Goal: Information Seeking & Learning: Learn about a topic

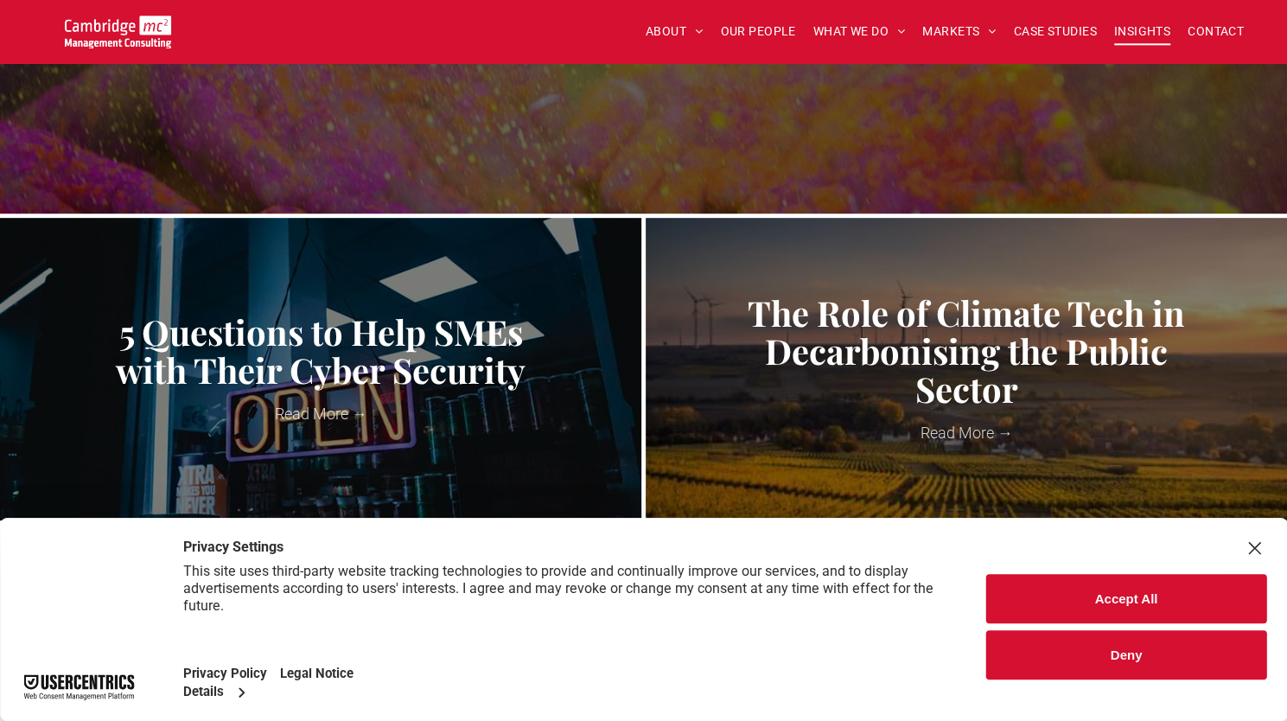
scroll to position [346, 0]
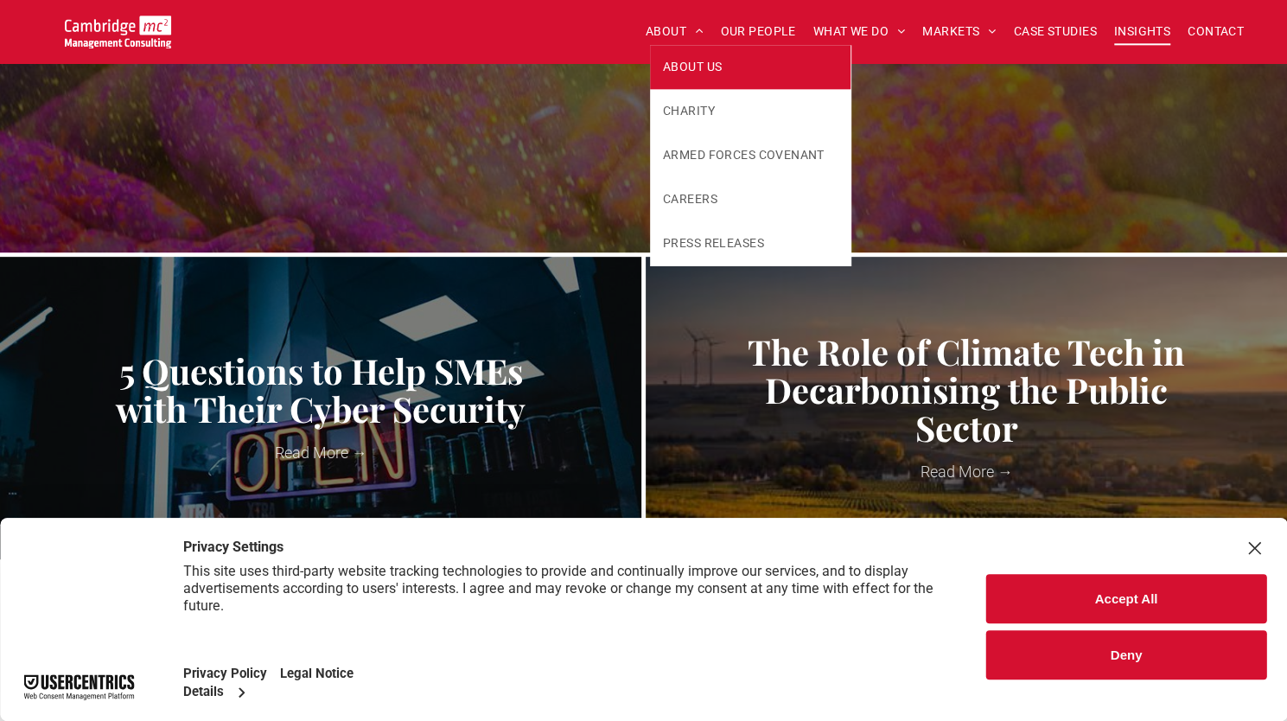
click at [683, 54] on link "ABOUT US" at bounding box center [750, 67] width 201 height 44
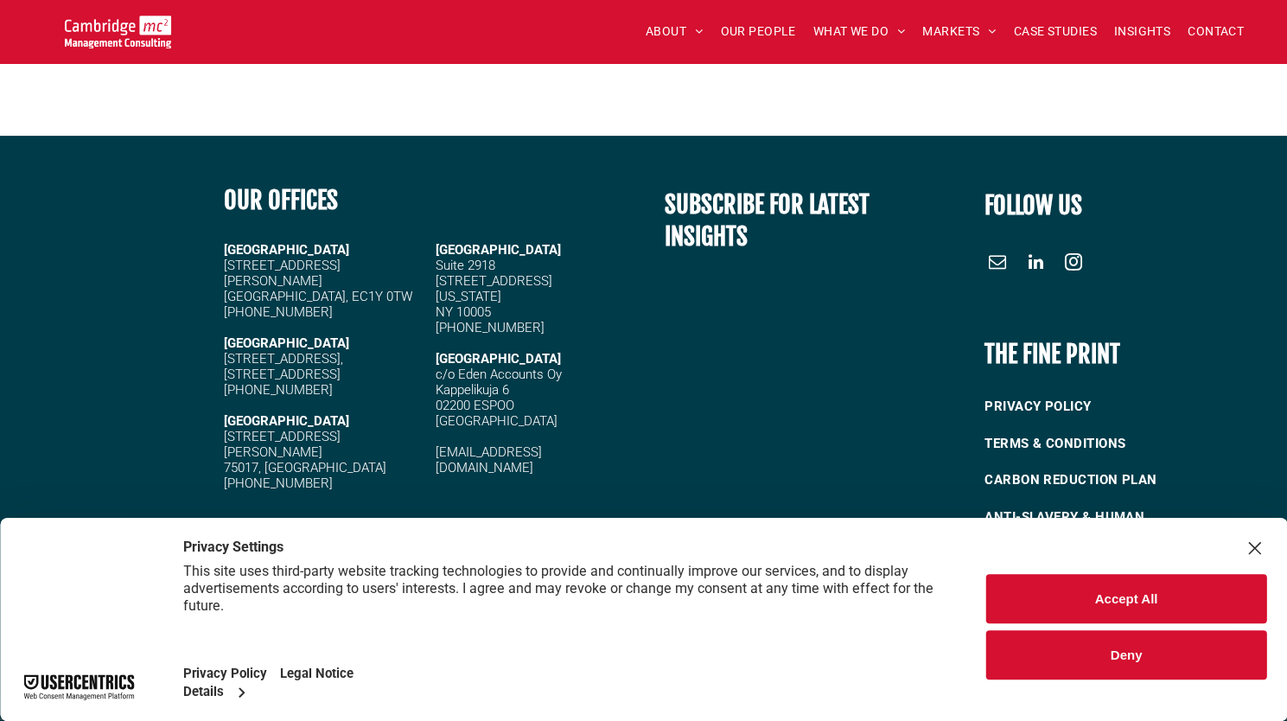
scroll to position [4635, 0]
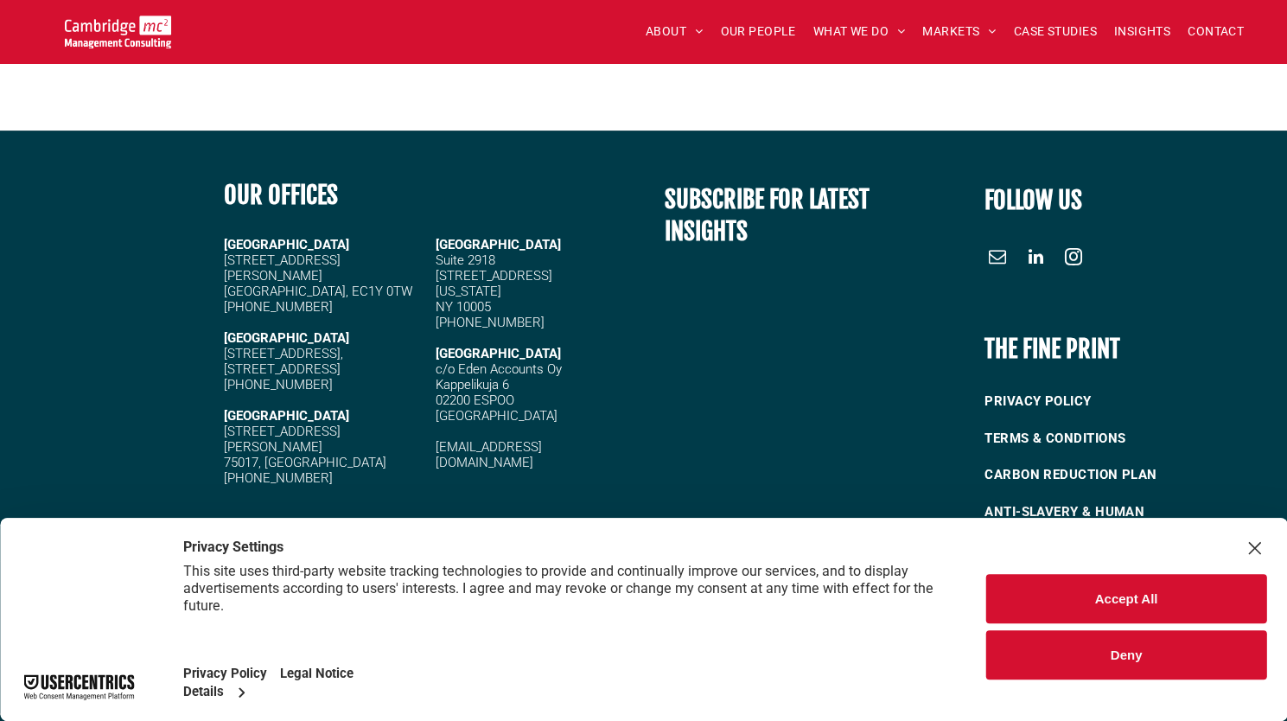
click at [1119, 660] on button "Deny" at bounding box center [1126, 654] width 280 height 49
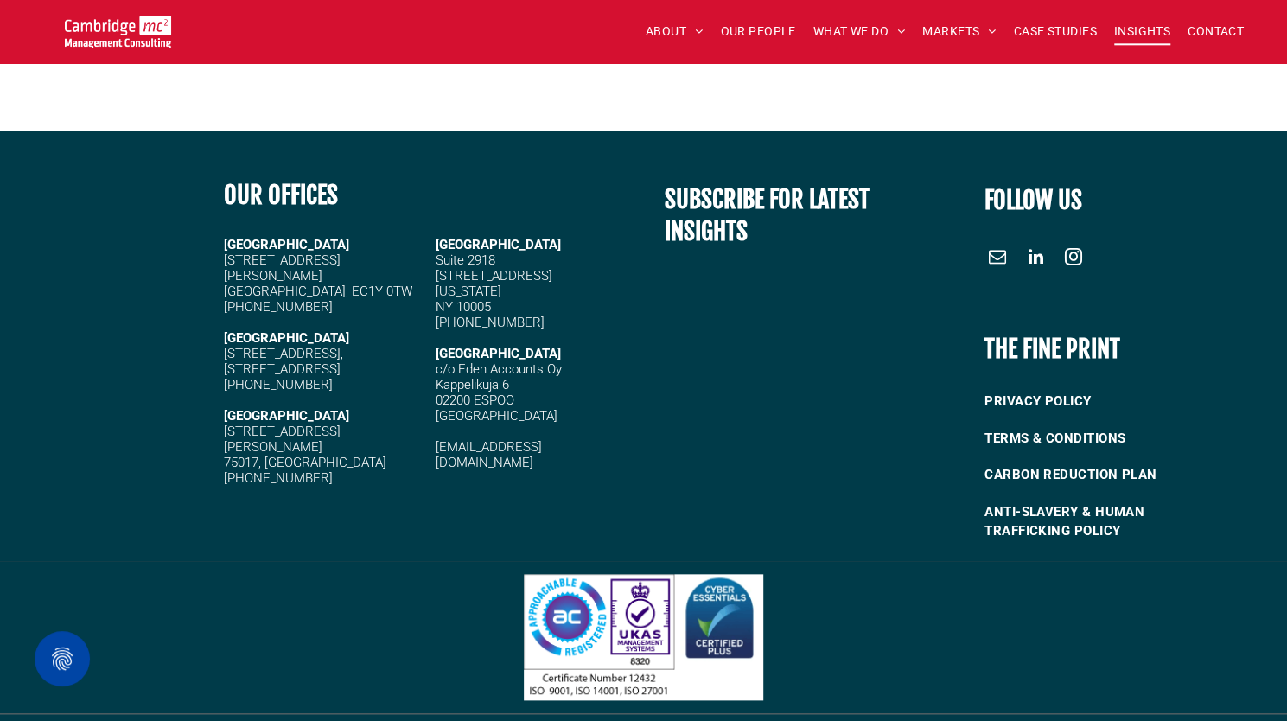
click at [1138, 23] on span "INSIGHTS" at bounding box center [1142, 31] width 56 height 27
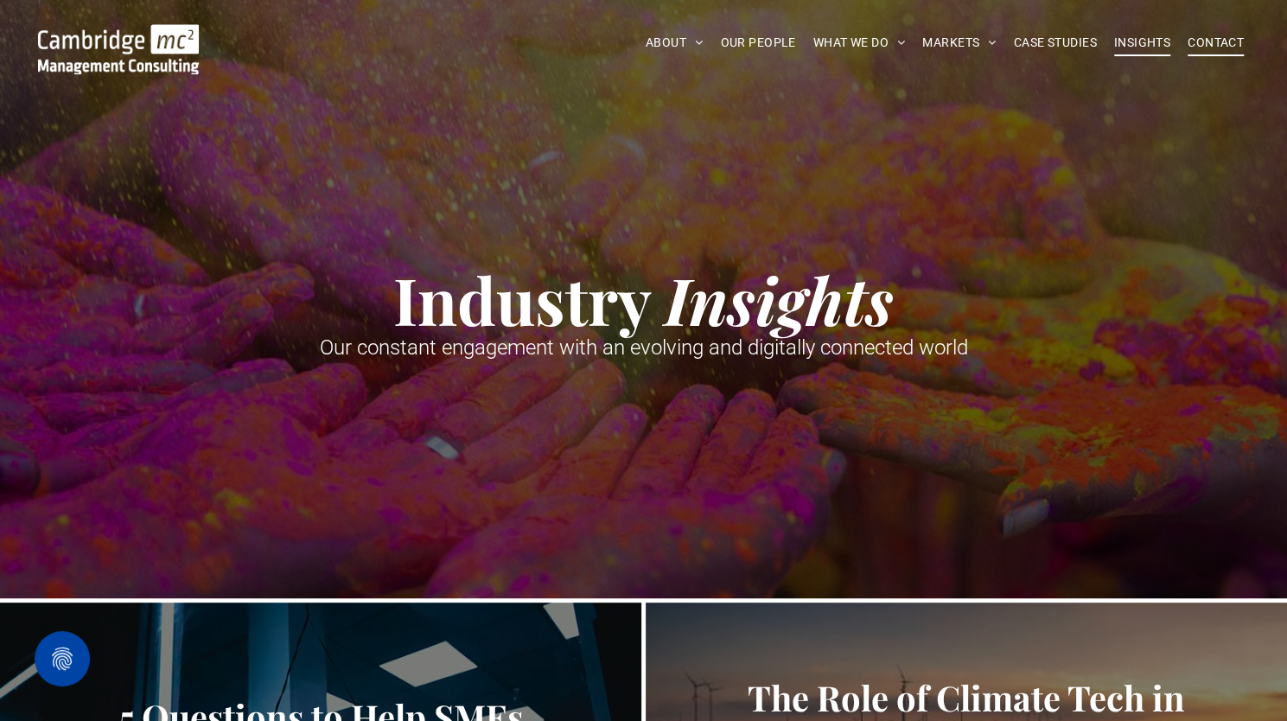
click at [1219, 40] on span "CONTACT" at bounding box center [1216, 42] width 56 height 27
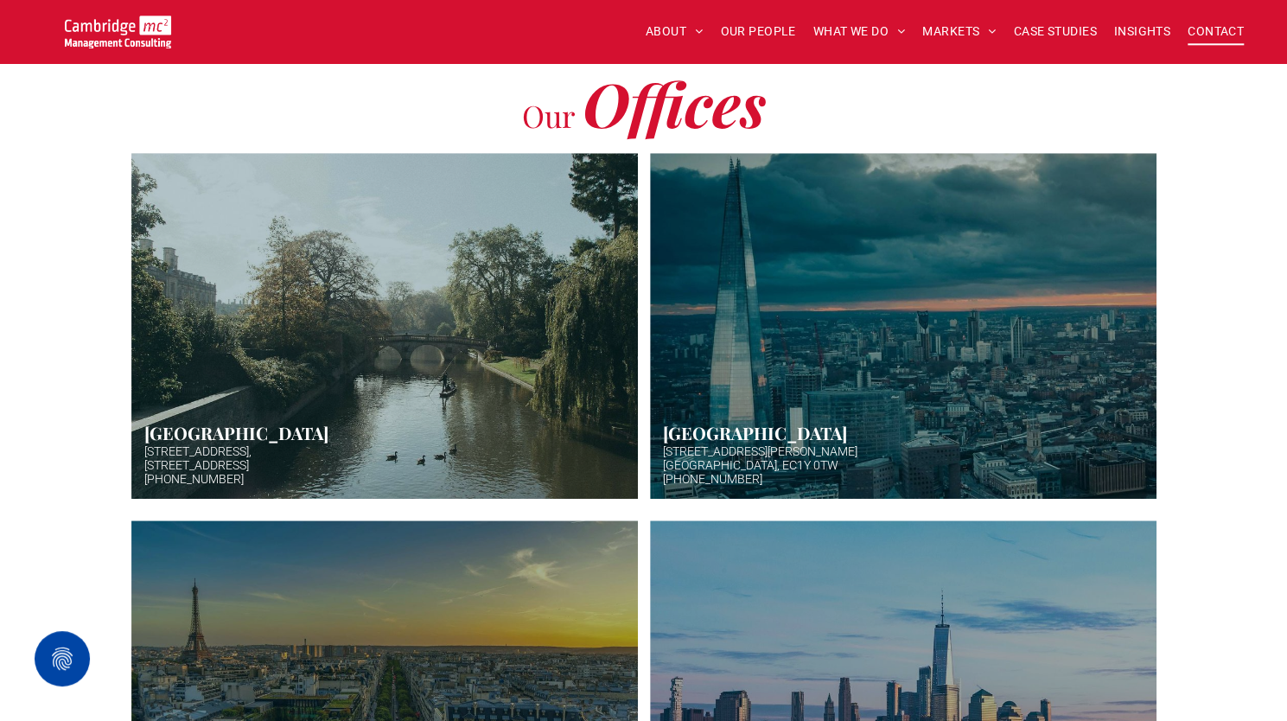
scroll to position [259, 0]
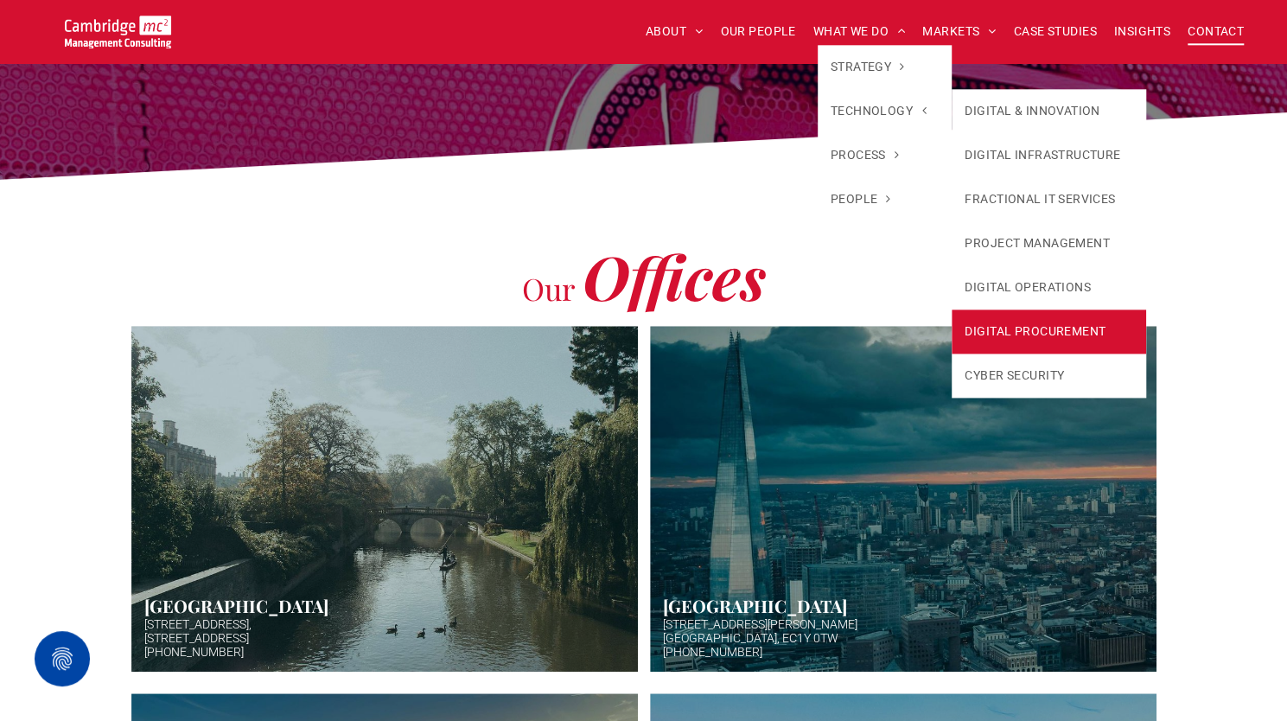
click at [1019, 324] on link "DIGITAL PROCUREMENT" at bounding box center [1049, 331] width 194 height 44
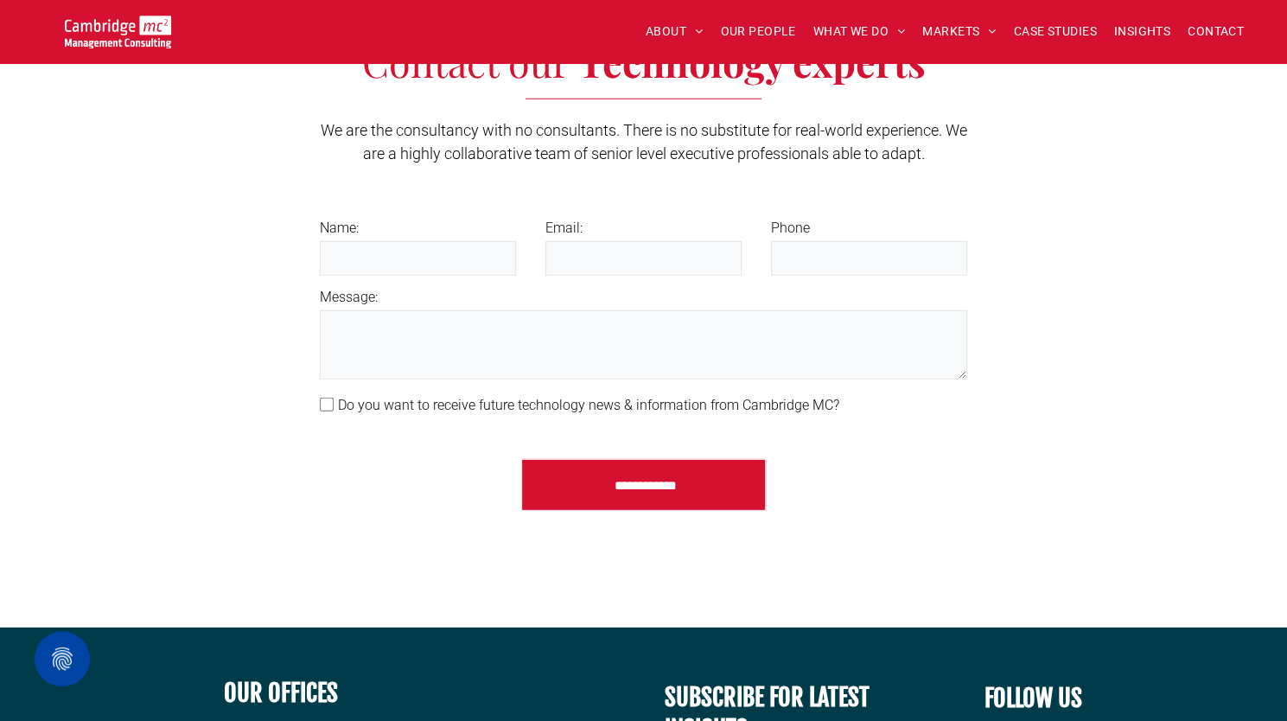
scroll to position [2144, 0]
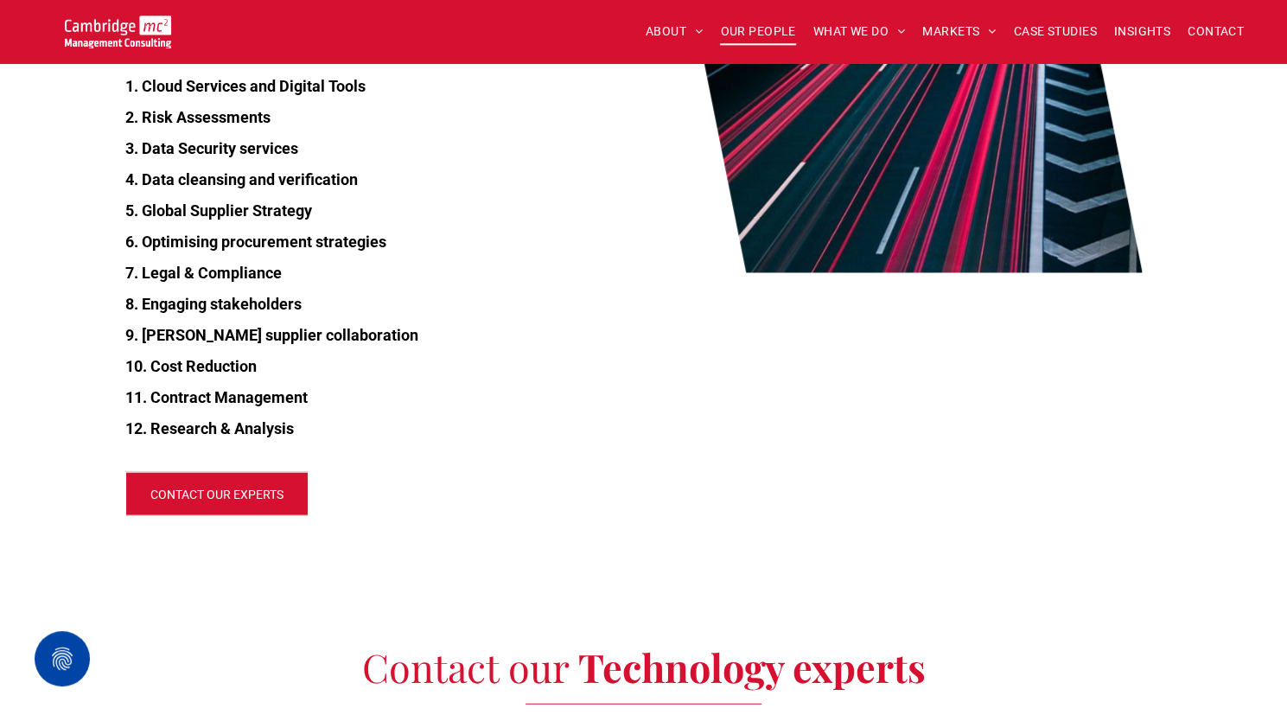
click at [764, 35] on span "OUR PEOPLE" at bounding box center [757, 31] width 75 height 27
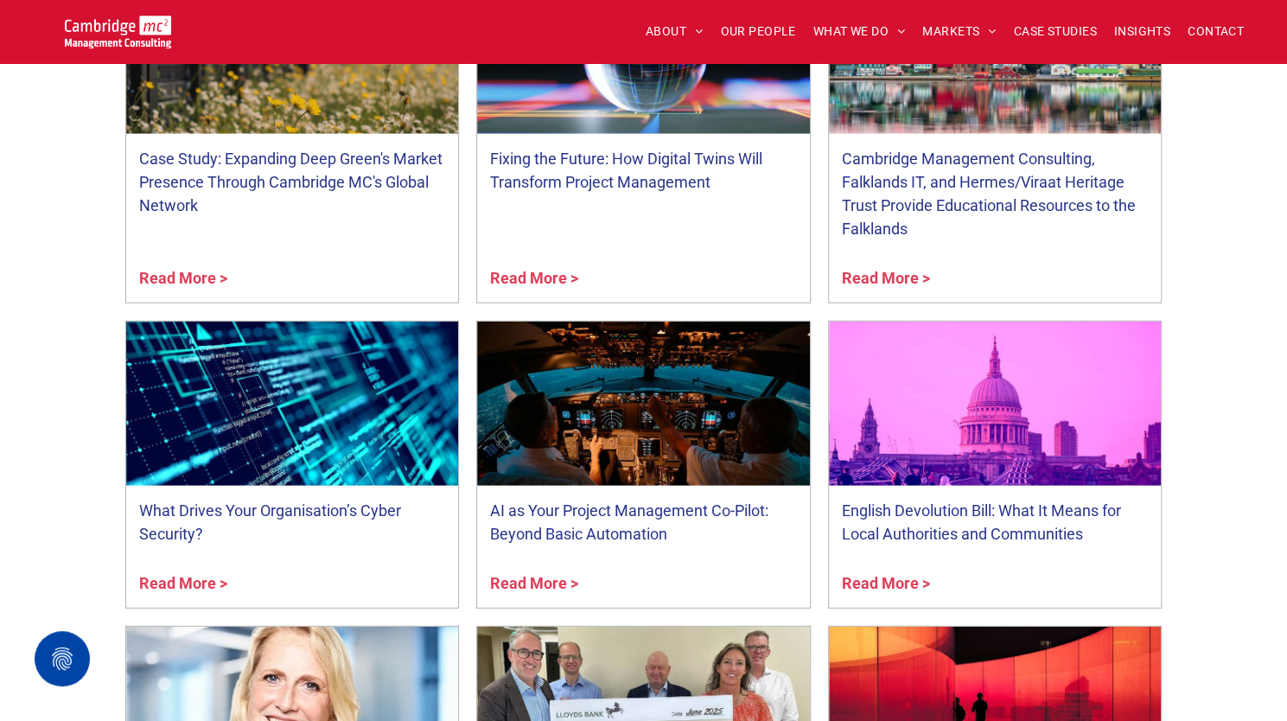
scroll to position [6569, 0]
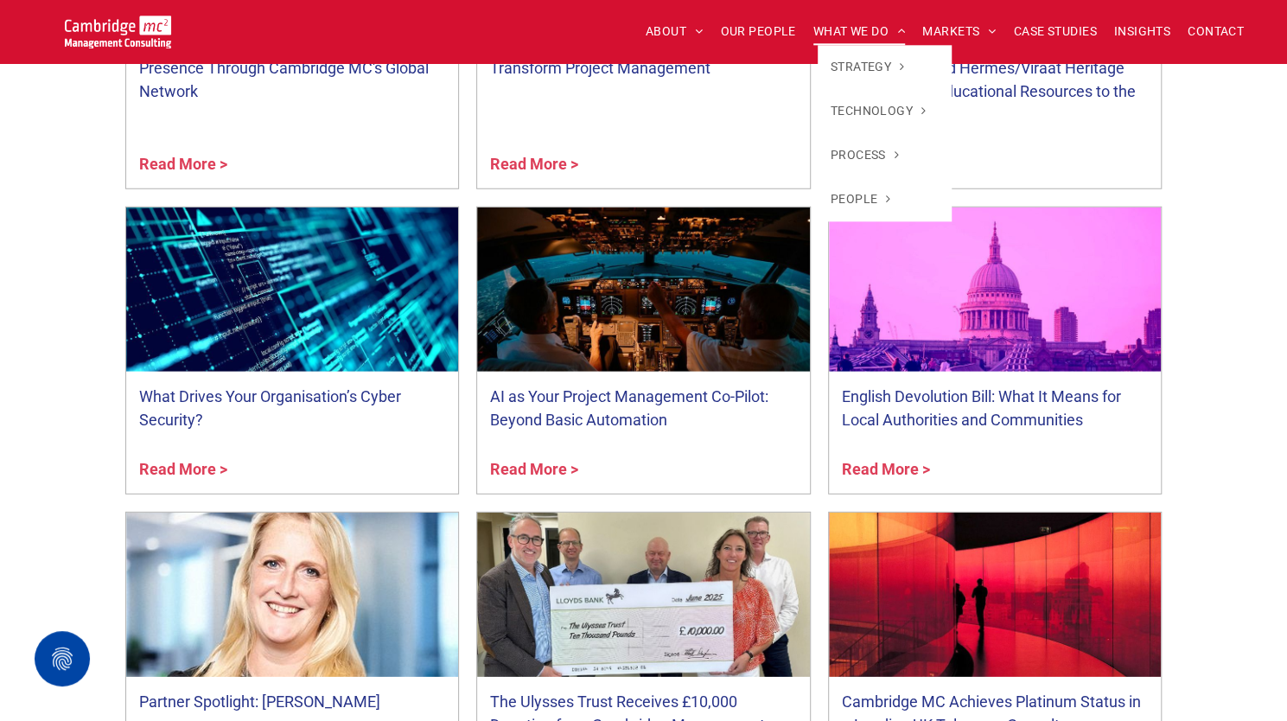
click at [833, 35] on span "WHAT WE DO" at bounding box center [859, 31] width 92 height 27
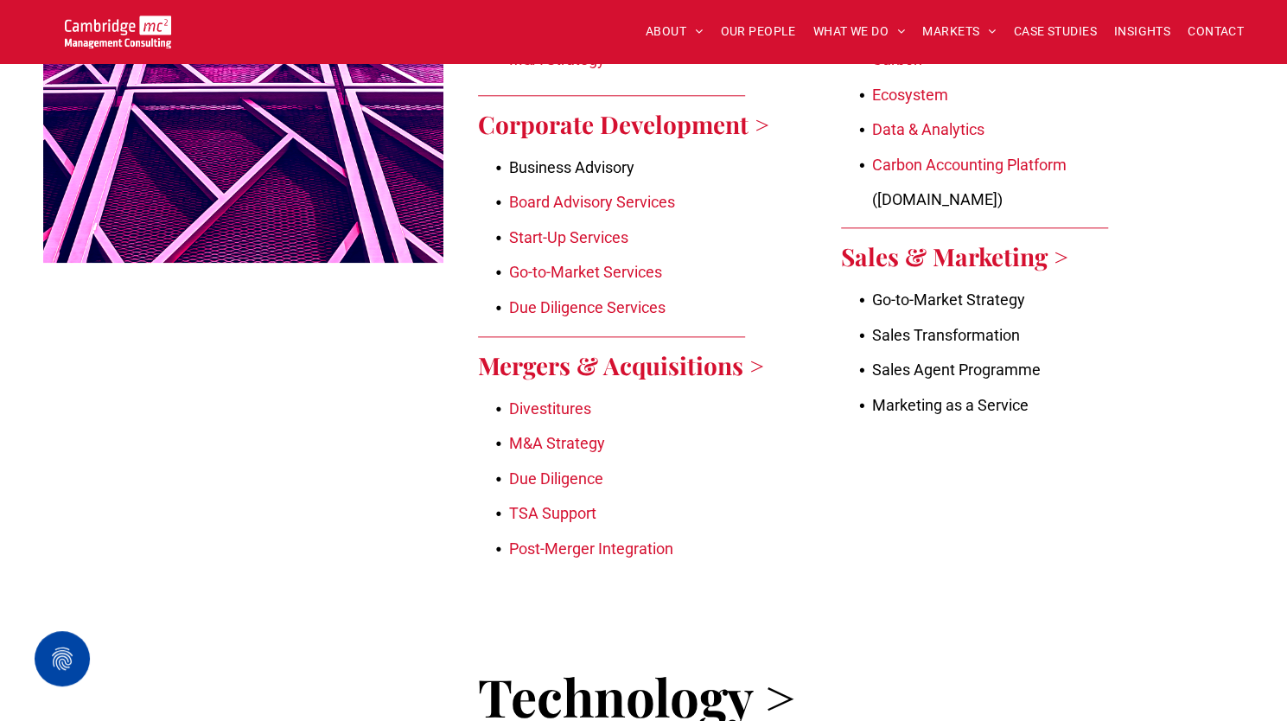
scroll to position [1037, 0]
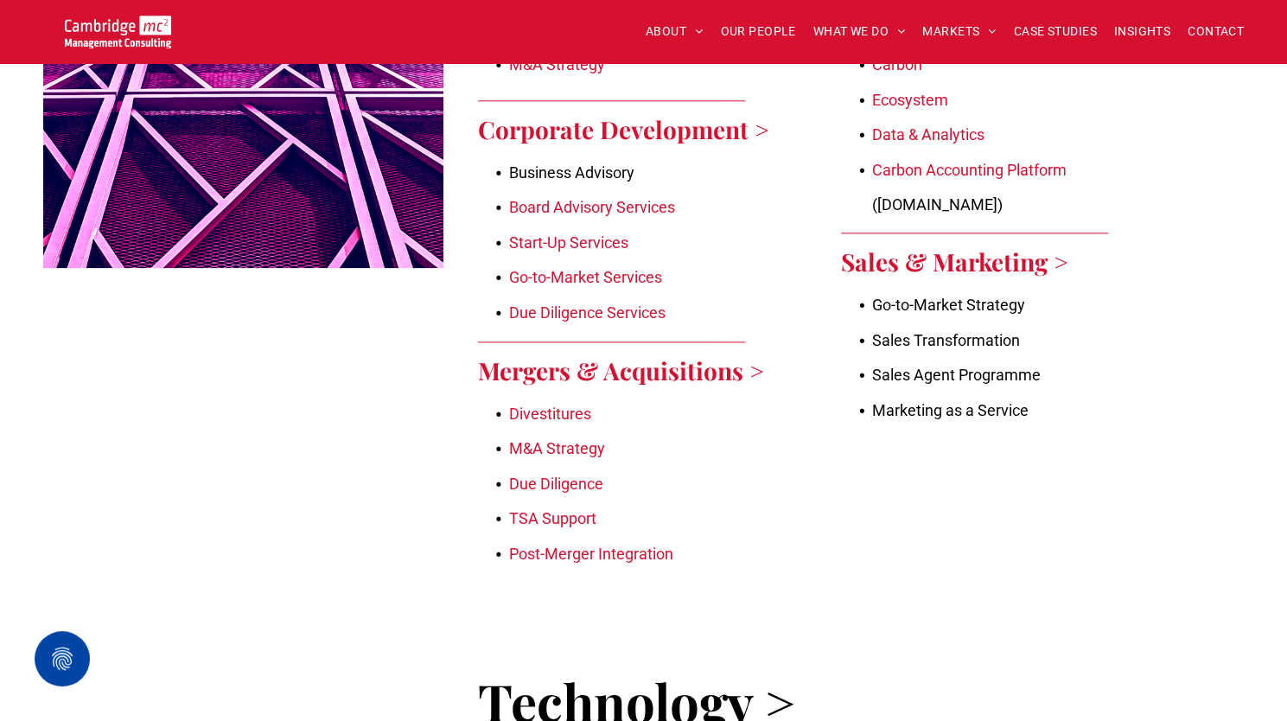
click at [927, 163] on link "Carbon Accounting Platform" at bounding box center [969, 170] width 194 height 18
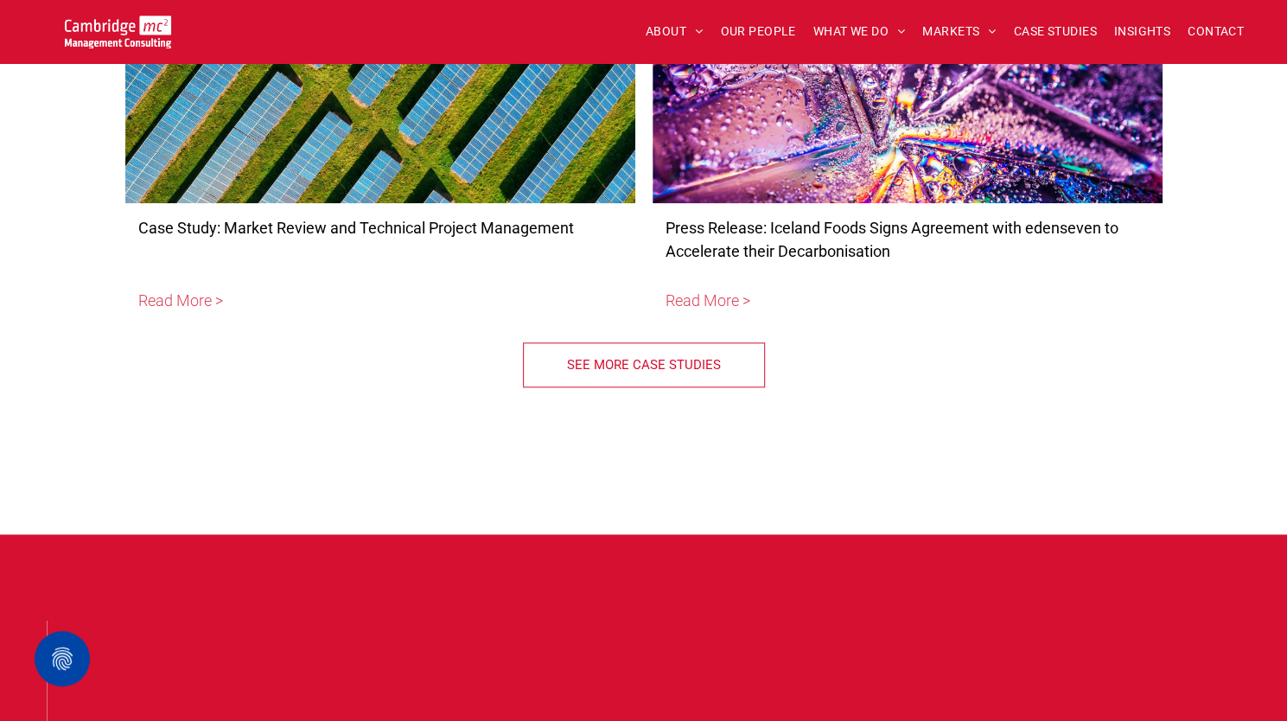
scroll to position [5014, 0]
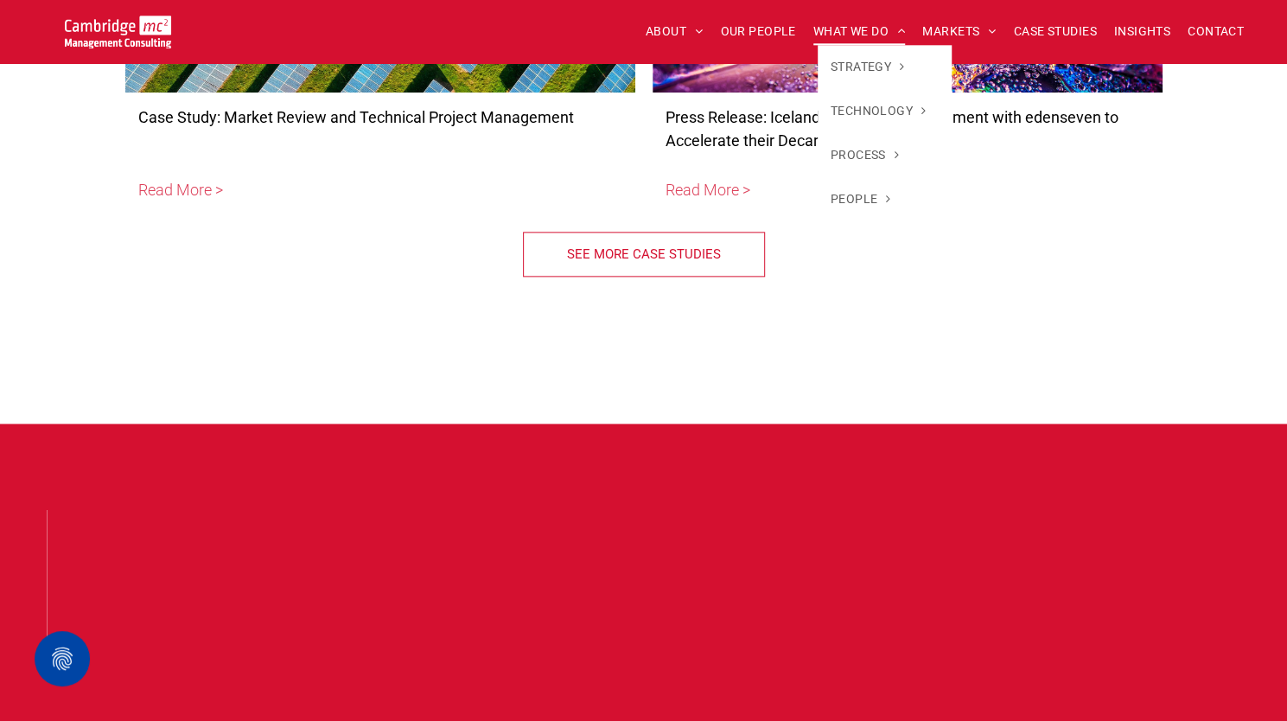
click at [851, 35] on span "WHAT WE DO" at bounding box center [859, 31] width 92 height 27
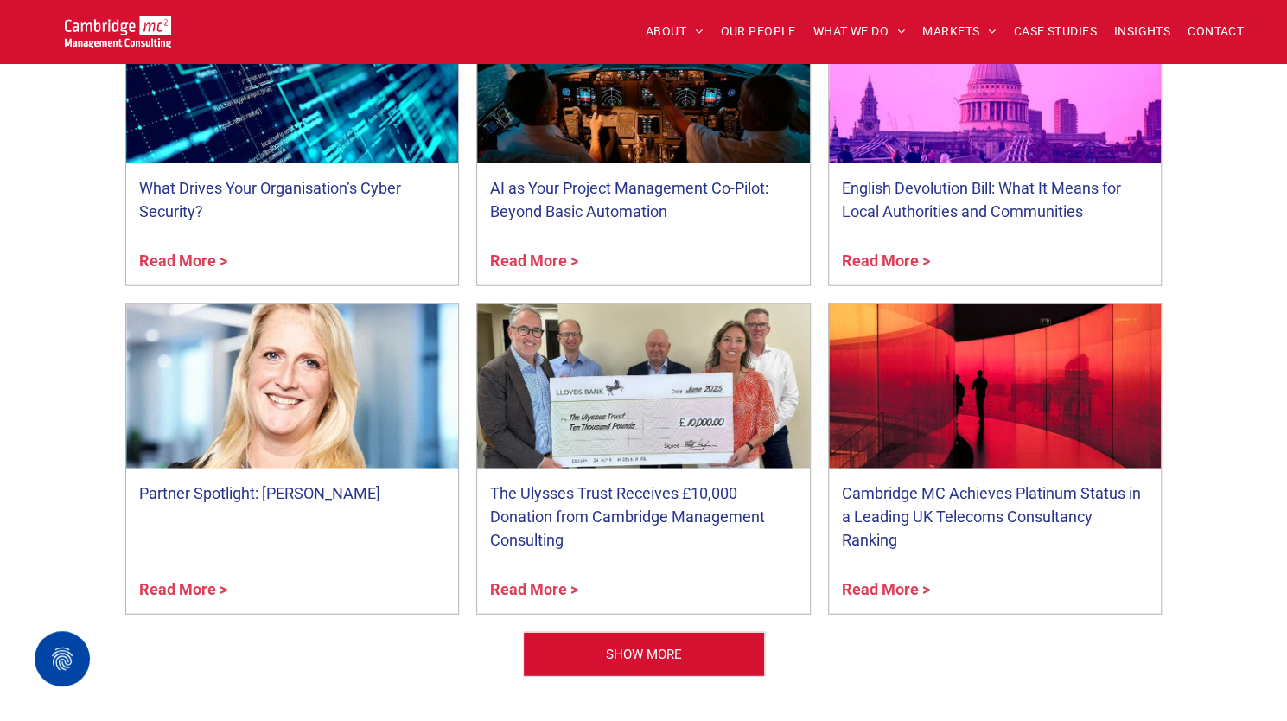
scroll to position [6060, 0]
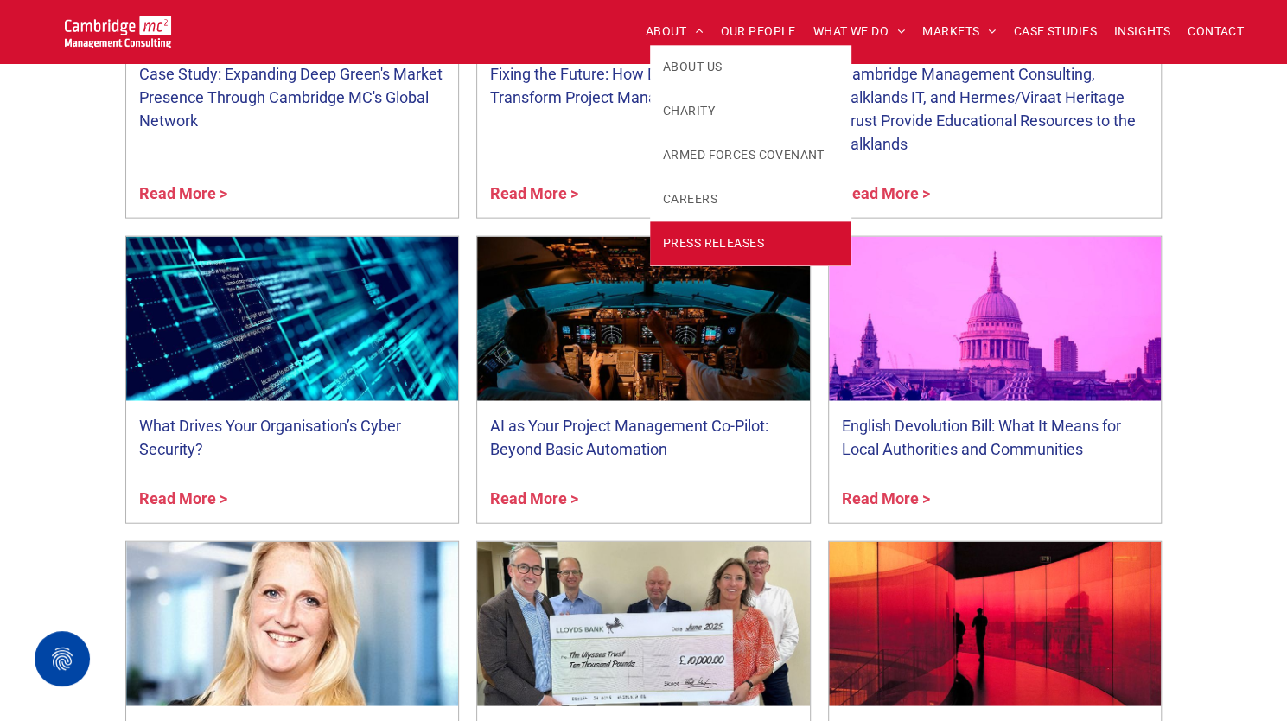
click at [682, 236] on span "PRESS RELEASES" at bounding box center [713, 243] width 101 height 18
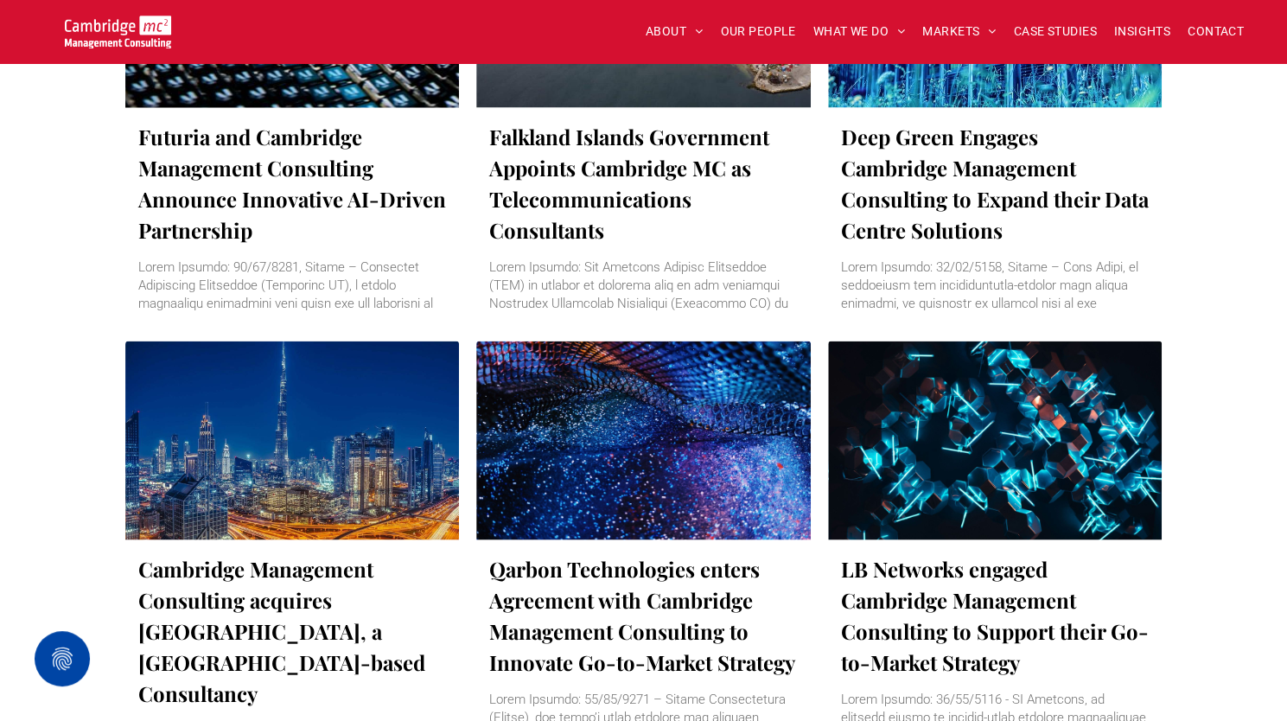
scroll to position [1729, 0]
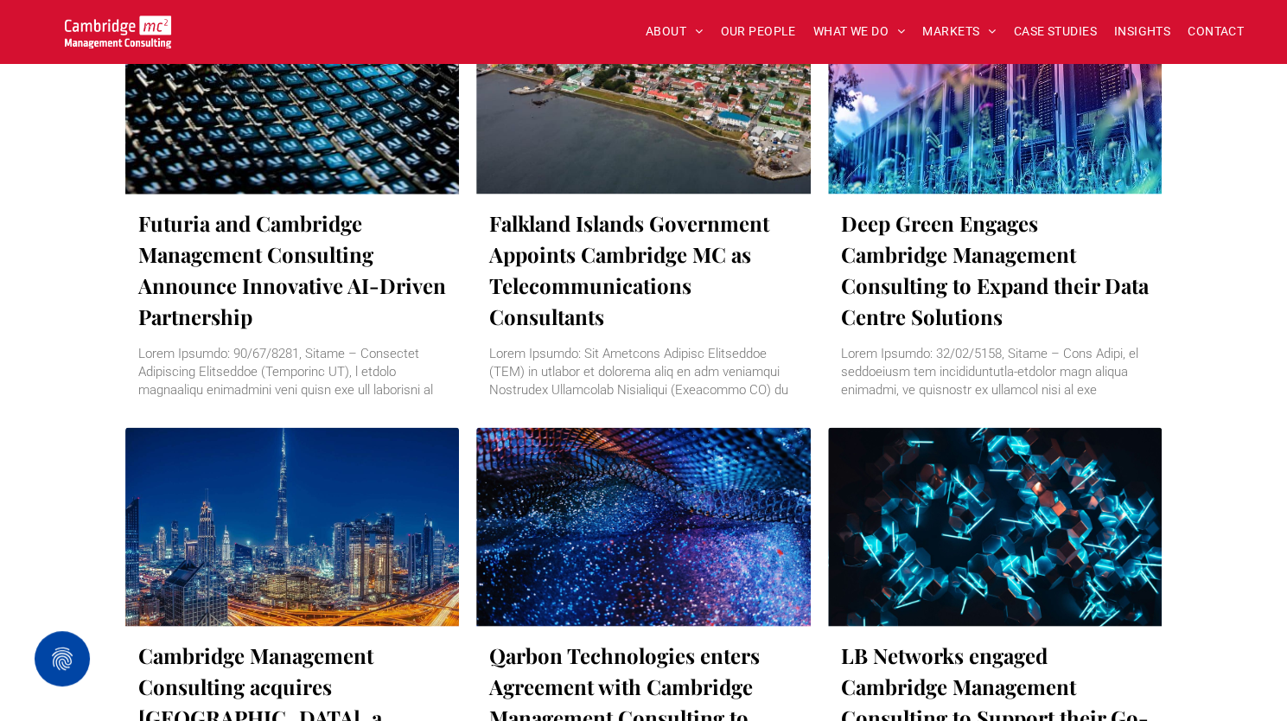
click at [230, 250] on link "Futuria and Cambridge Management Consulting Announce Innovative AI-Driven Partn…" at bounding box center [292, 269] width 309 height 124
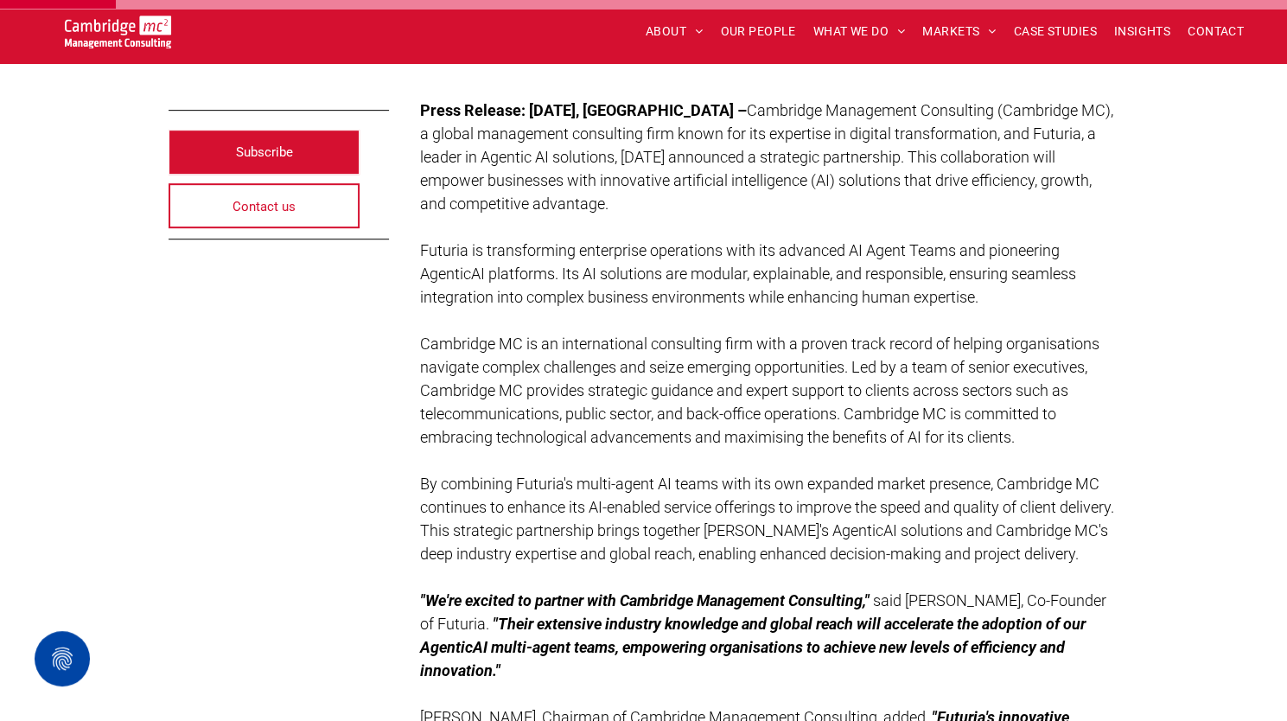
scroll to position [346, 0]
